Goal: Task Accomplishment & Management: Complete application form

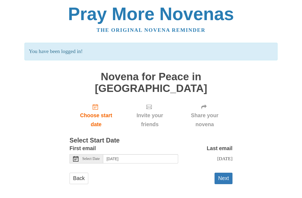
click at [220, 172] on button "Next" at bounding box center [224, 177] width 18 height 11
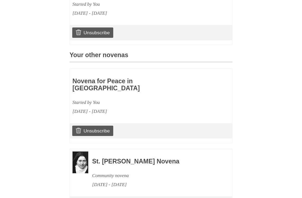
scroll to position [212, 0]
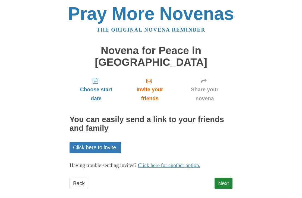
click at [226, 178] on link "Next" at bounding box center [224, 183] width 18 height 11
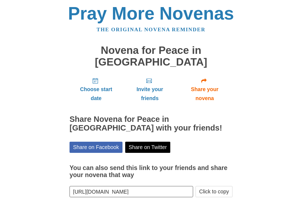
scroll to position [0, 0]
